Goal: Task Accomplishment & Management: Use online tool/utility

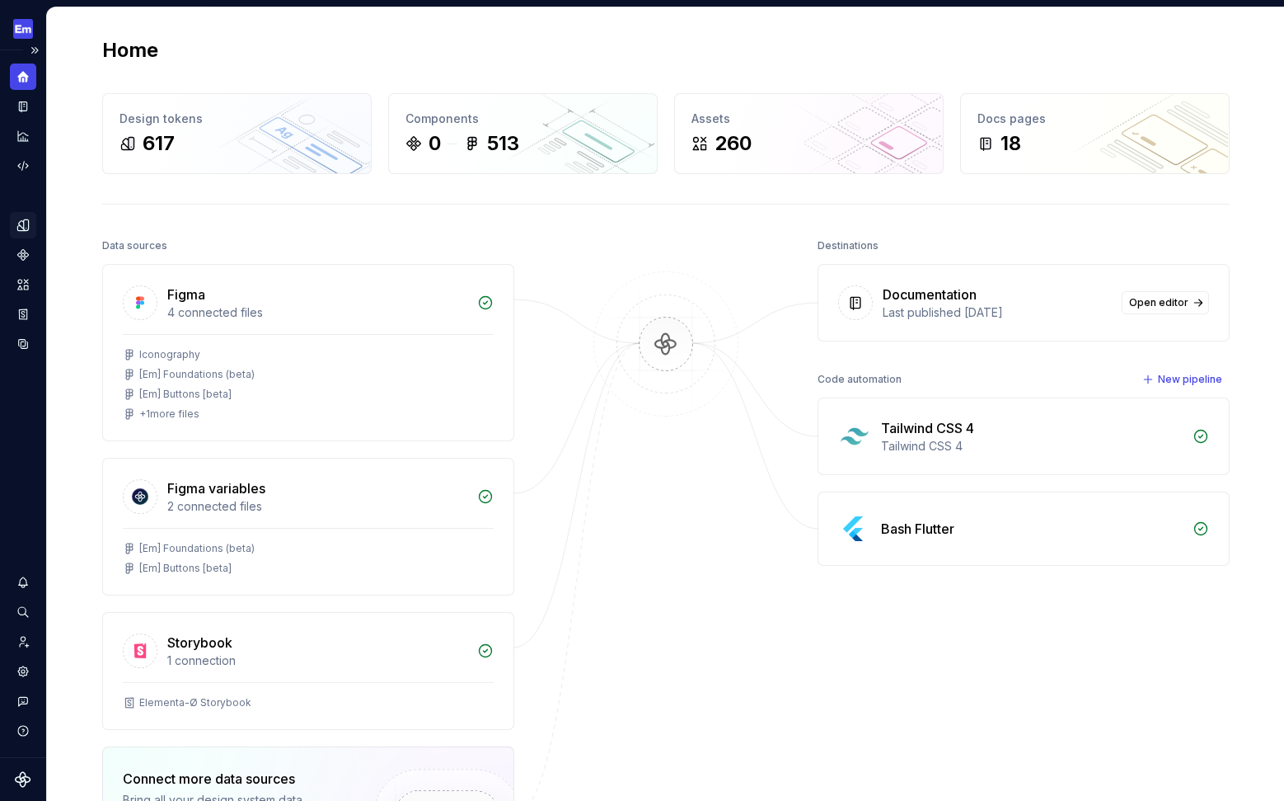
click at [21, 218] on div "Design tokens" at bounding box center [23, 225] width 26 height 26
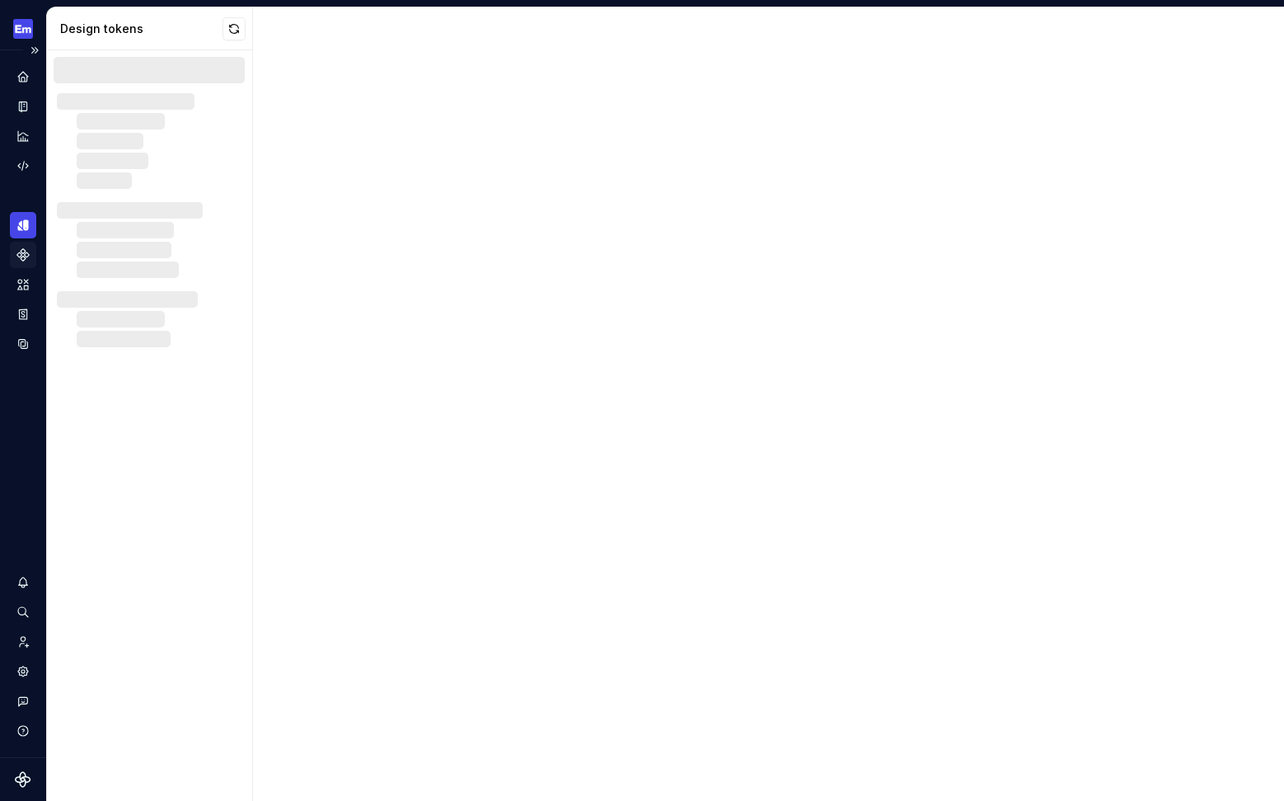
click at [21, 250] on icon "Components" at bounding box center [23, 254] width 15 height 15
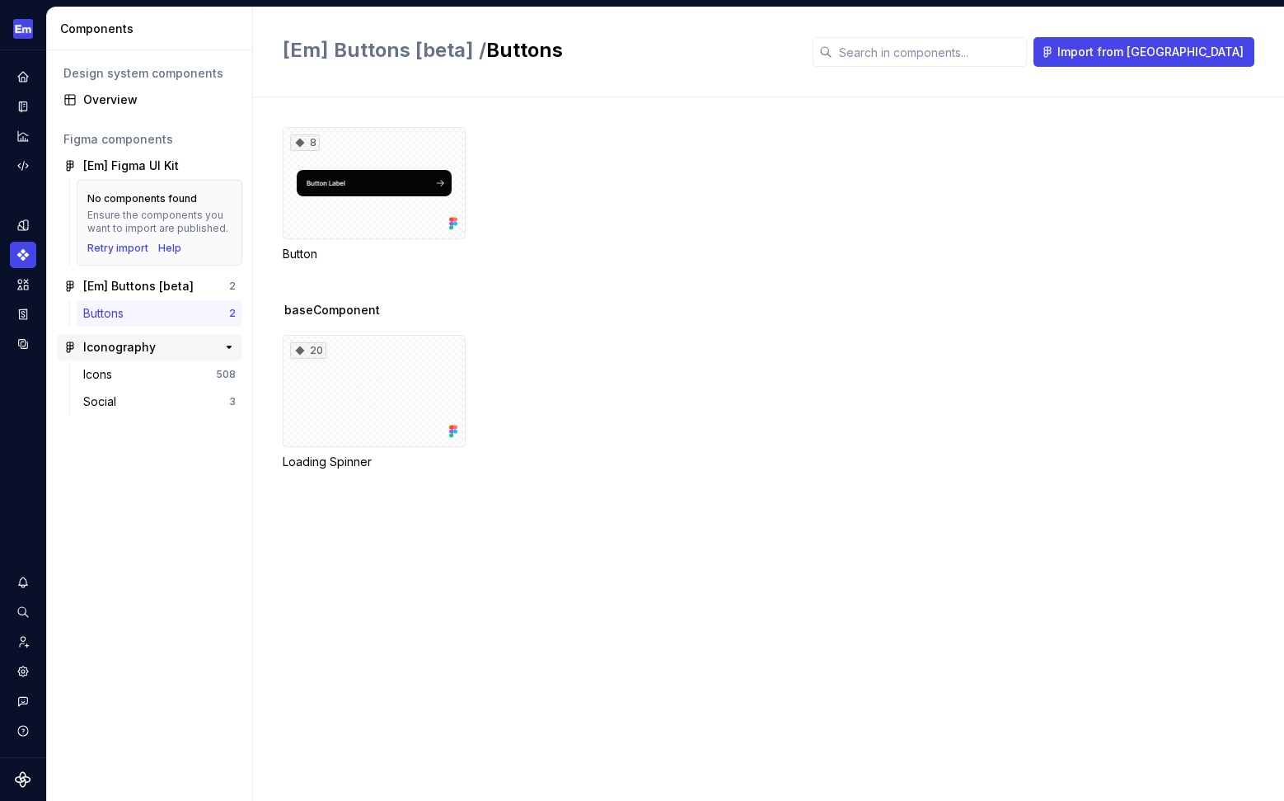
click at [111, 344] on div "Iconography" at bounding box center [119, 347] width 73 height 16
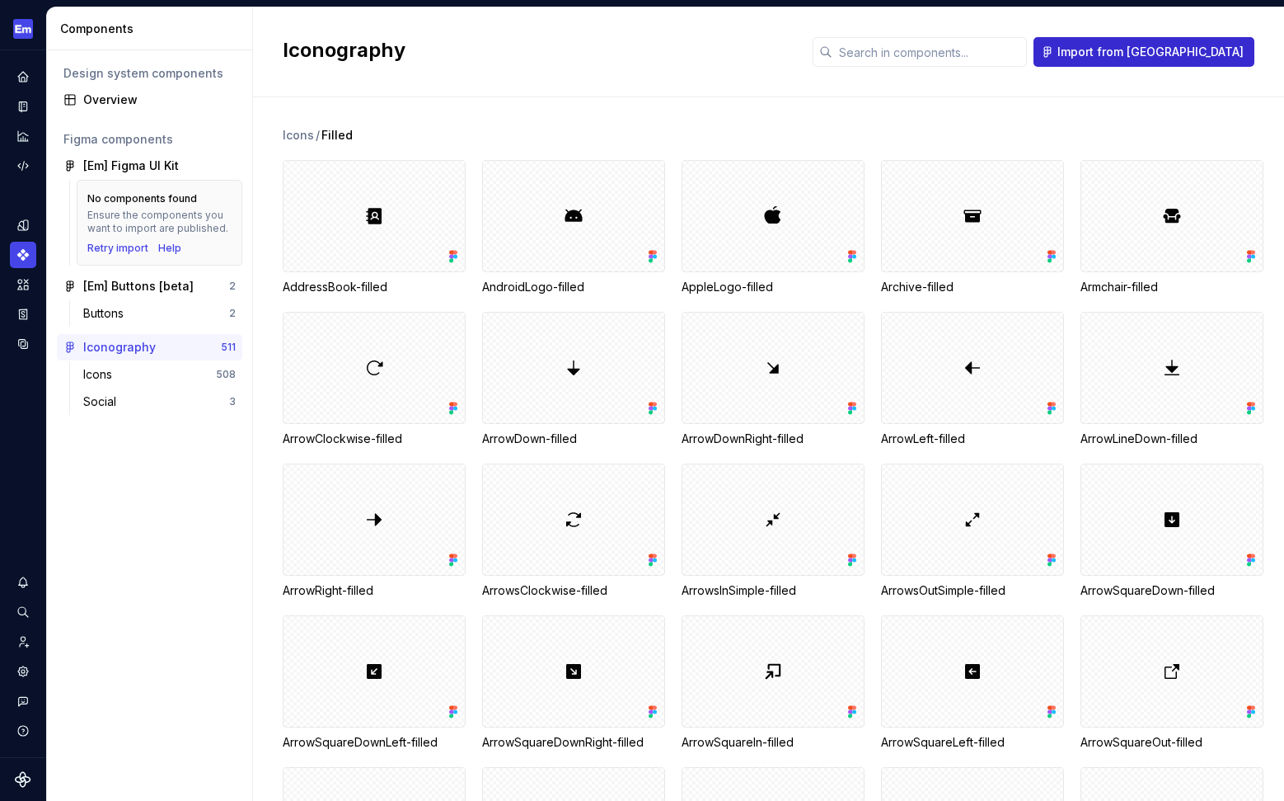
click at [1207, 47] on span "Import from [GEOGRAPHIC_DATA]" at bounding box center [1151, 52] width 186 height 16
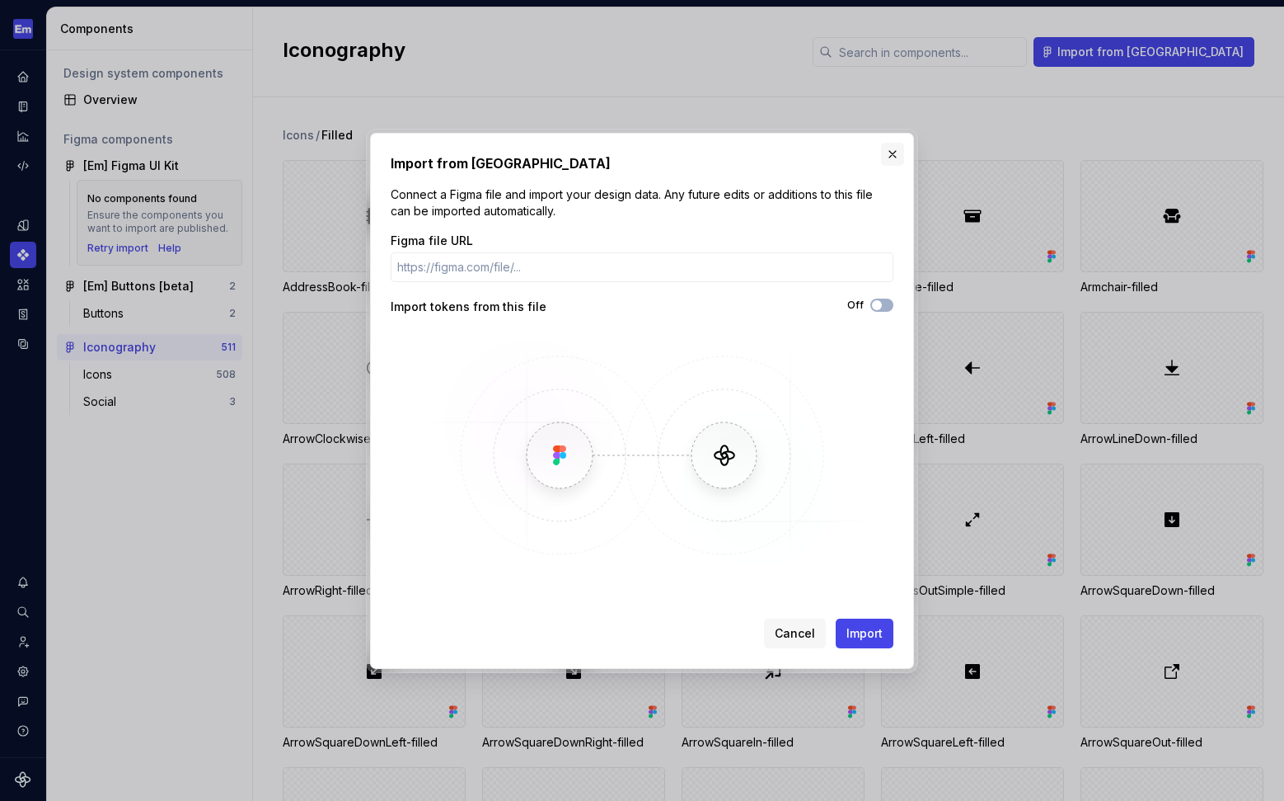
click at [890, 151] on button "button" at bounding box center [892, 154] width 23 height 23
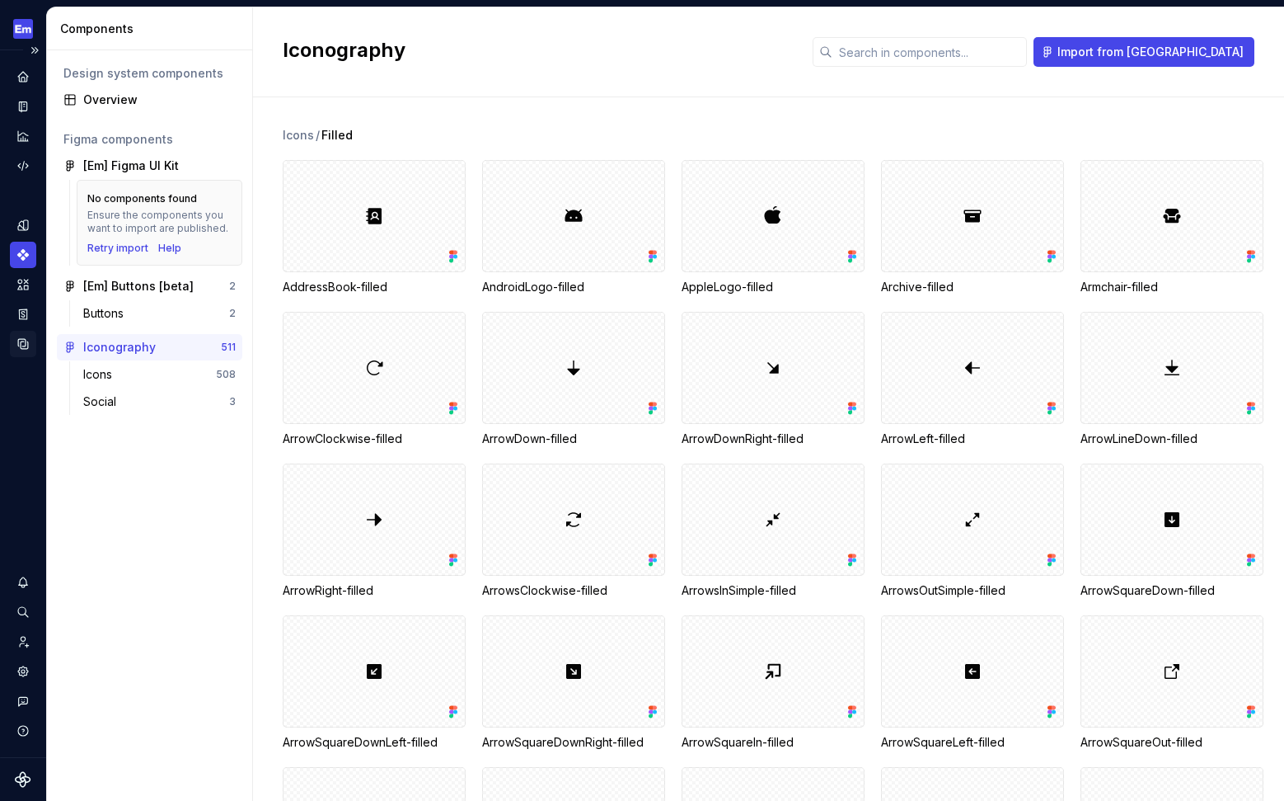
click at [25, 343] on icon "Data sources" at bounding box center [23, 343] width 15 height 15
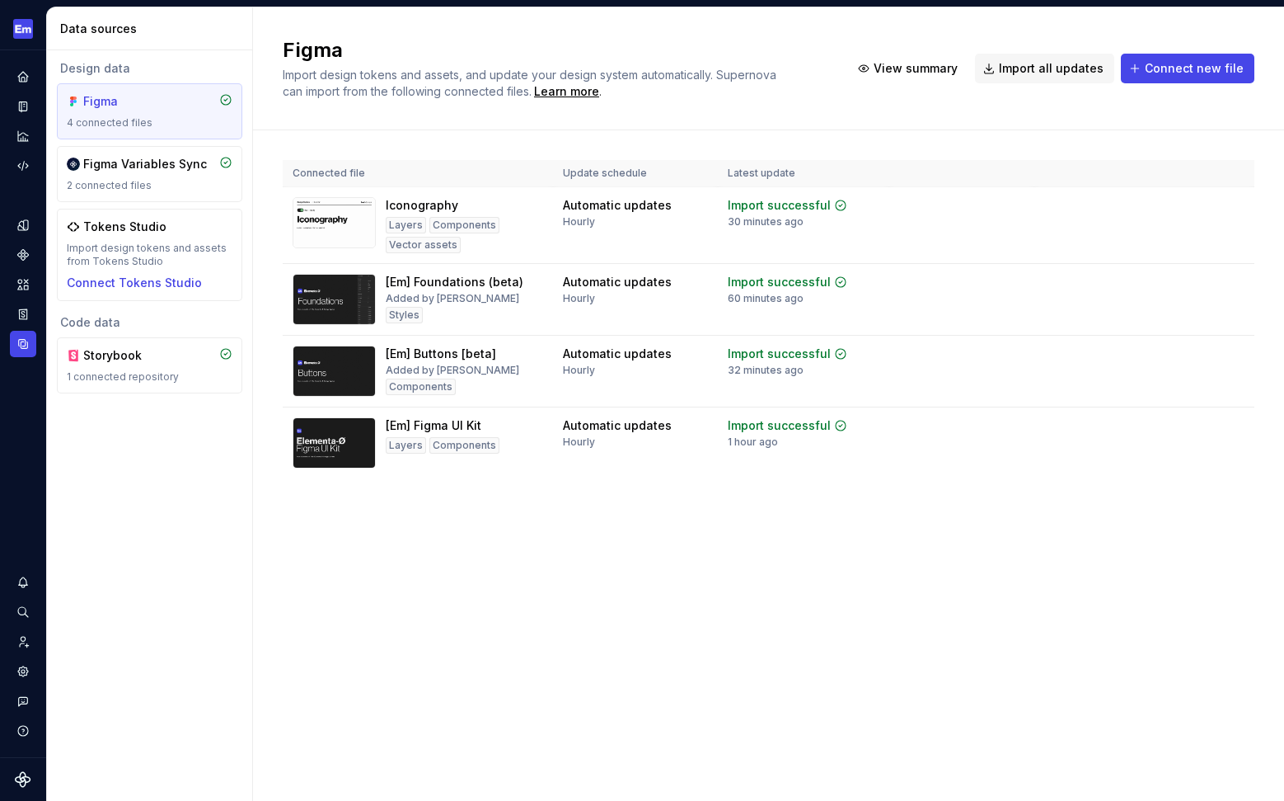
click at [143, 108] on div "Figma" at bounding box center [122, 101] width 79 height 16
